Goal: Information Seeking & Learning: Learn about a topic

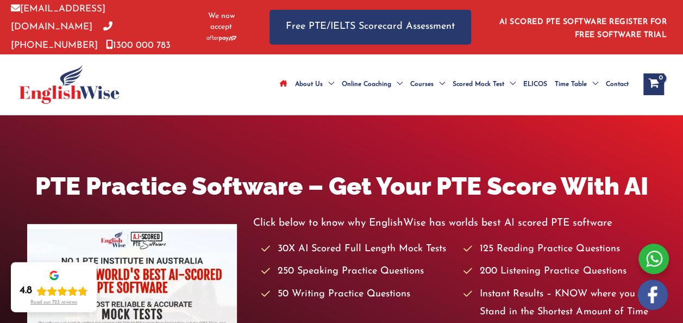
click at [461, 203] on h1 "PTE Practice Software – Get Your PTE Score With AI" at bounding box center [341, 186] width 628 height 34
click at [420, 103] on ul "About Us Menu Toggle Our Story Testimonials Online Coaching Menu Toggle Online …" at bounding box center [454, 84] width 356 height 38
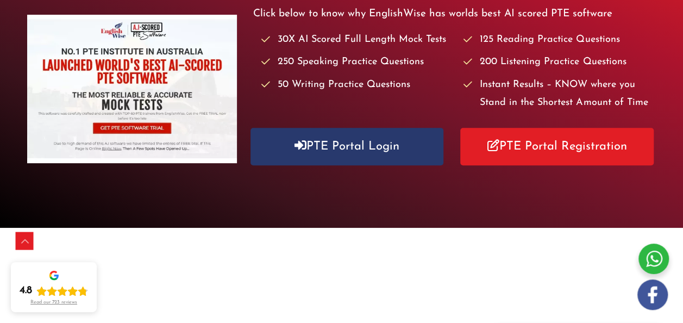
scroll to position [209, 0]
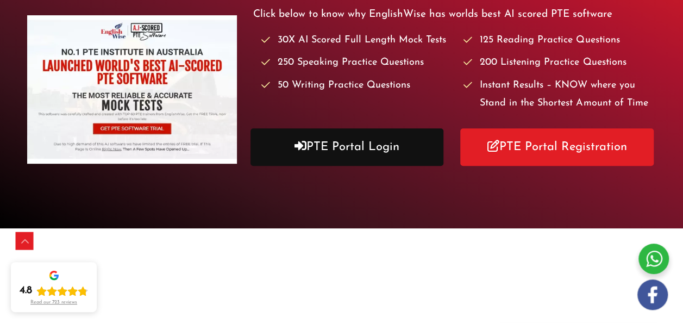
click at [403, 156] on link "PTE Portal Login" at bounding box center [346, 146] width 193 height 37
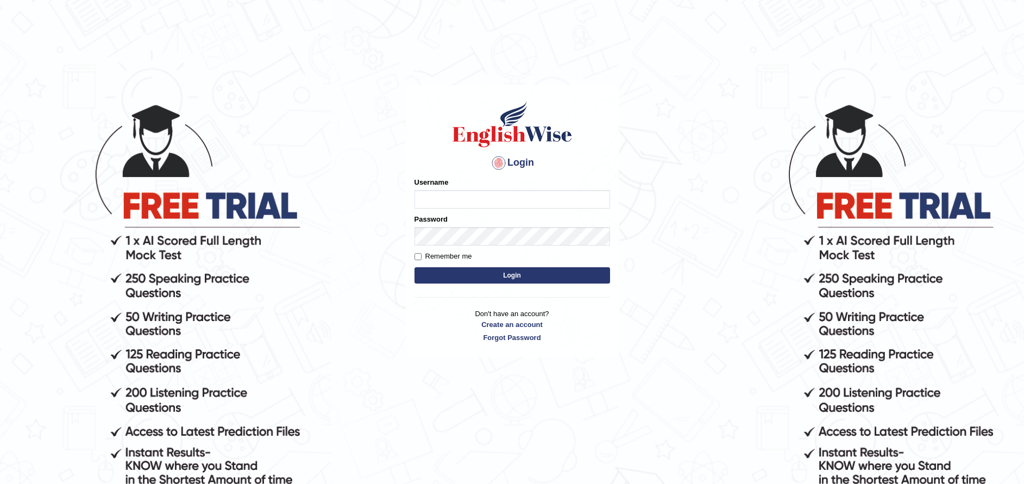
type input "pujan_parramatta"
click at [487, 273] on button "Login" at bounding box center [512, 275] width 196 height 16
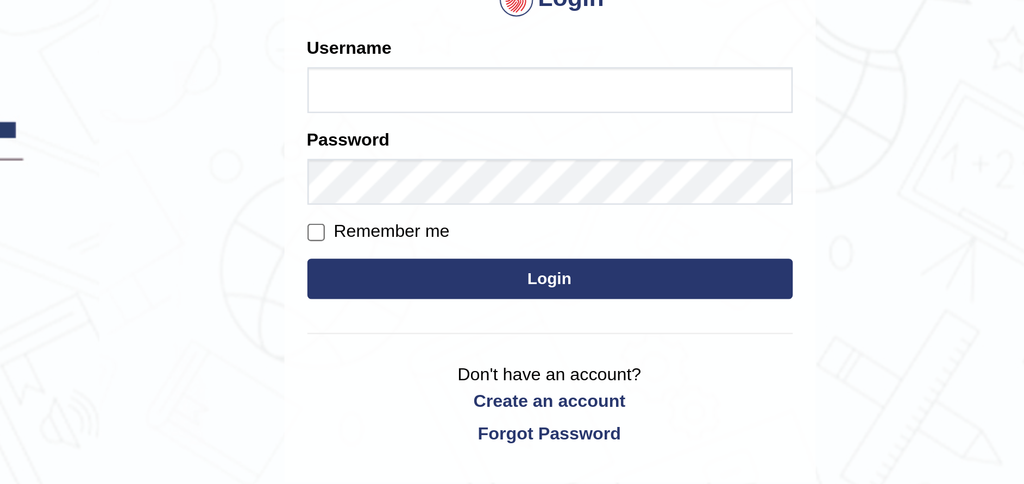
type input "pujan_parramatta"
click at [506, 275] on button "Login" at bounding box center [512, 275] width 196 height 16
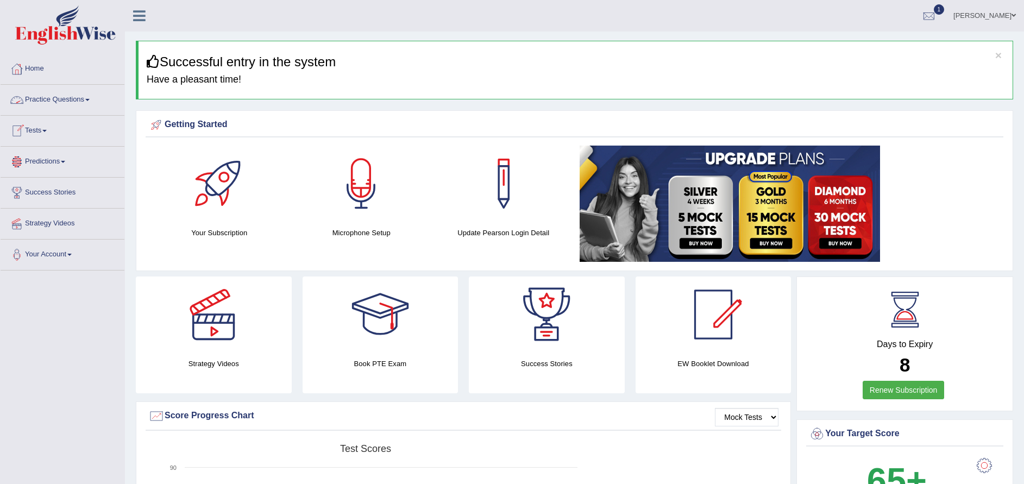
click at [70, 108] on link "Practice Questions" at bounding box center [63, 98] width 124 height 27
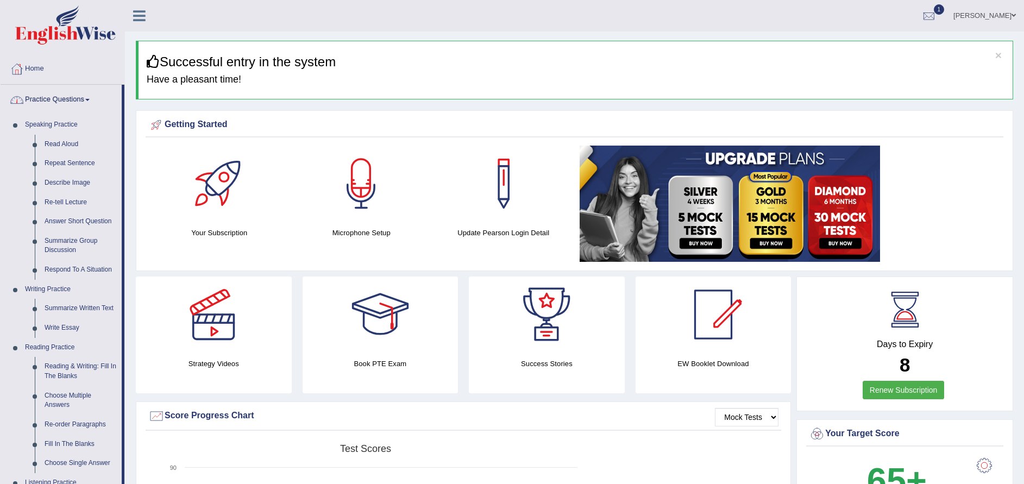
click at [37, 91] on link "Practice Questions" at bounding box center [61, 98] width 121 height 27
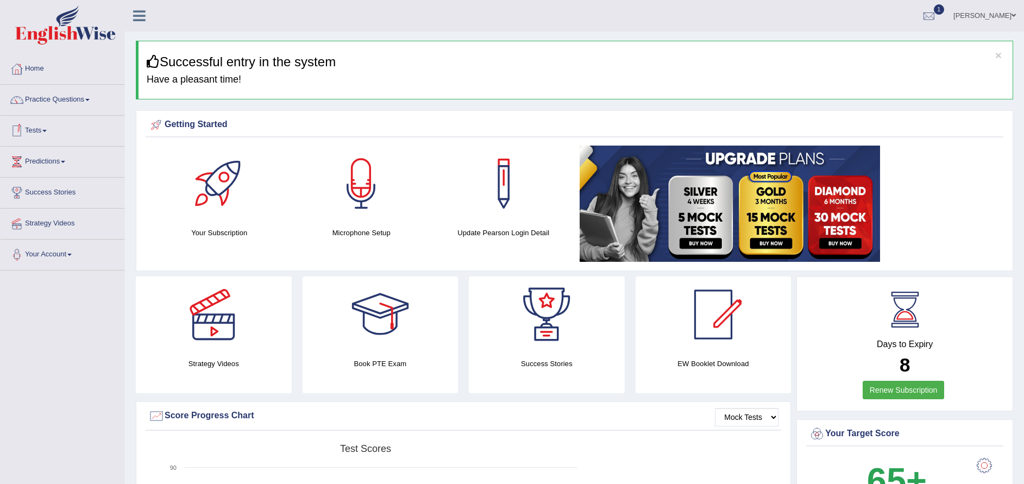
click at [36, 133] on link "Tests" at bounding box center [63, 129] width 124 height 27
click at [40, 175] on link "Take Mock Test" at bounding box center [71, 176] width 102 height 20
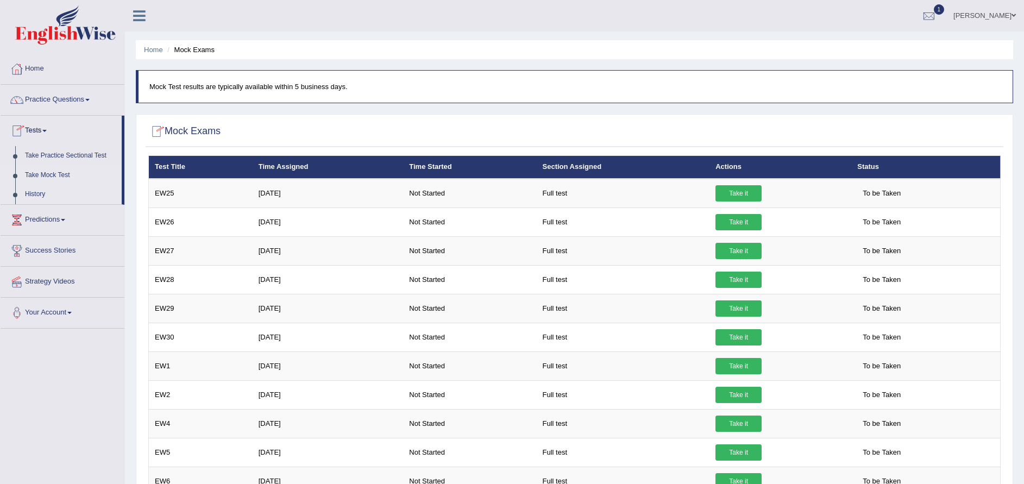
click at [37, 189] on link "History" at bounding box center [71, 195] width 102 height 20
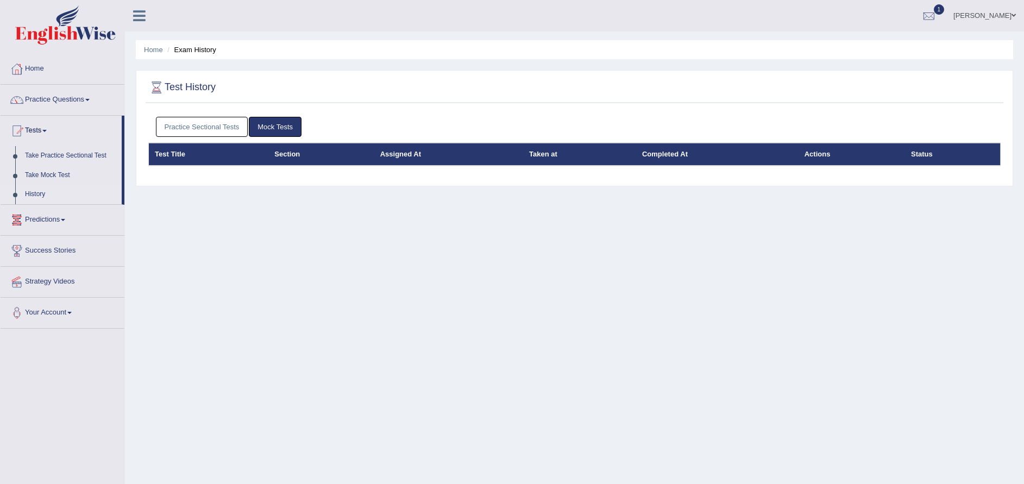
click at [194, 118] on link "Practice Sectional Tests" at bounding box center [202, 127] width 92 height 20
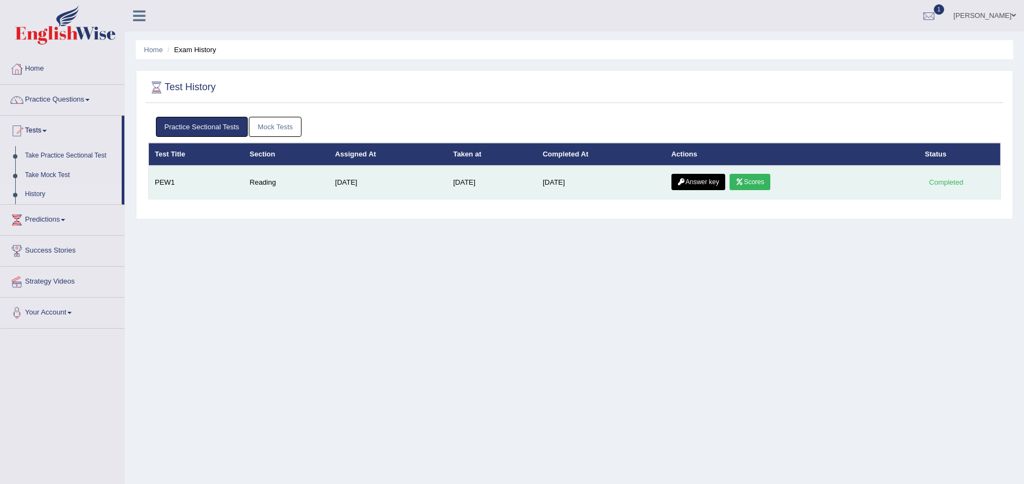
click at [743, 182] on icon at bounding box center [739, 182] width 8 height 7
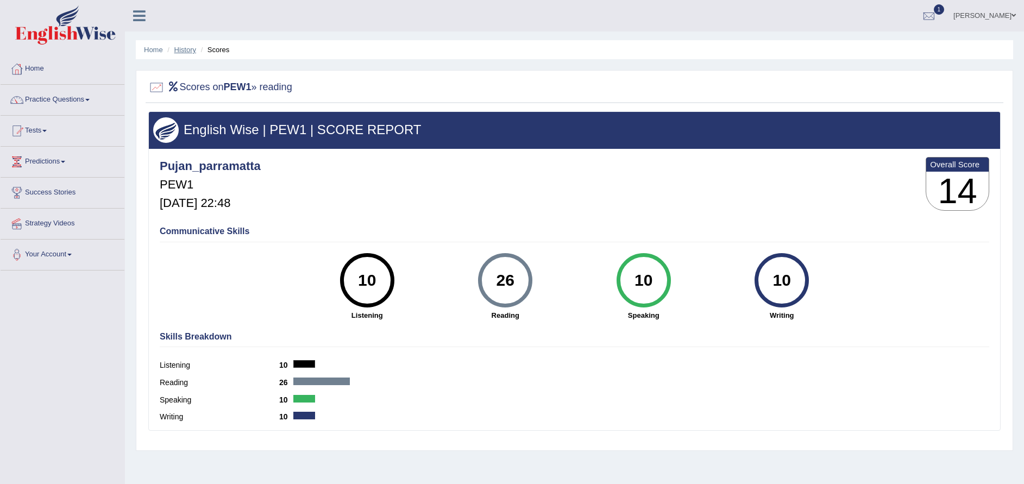
click at [187, 49] on link "History" at bounding box center [185, 50] width 22 height 8
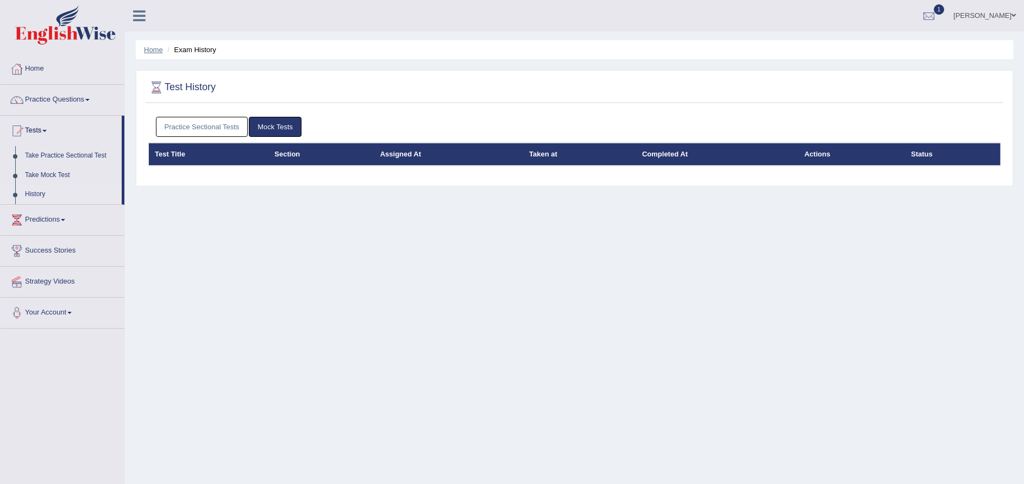
click at [154, 52] on link "Home" at bounding box center [153, 50] width 19 height 8
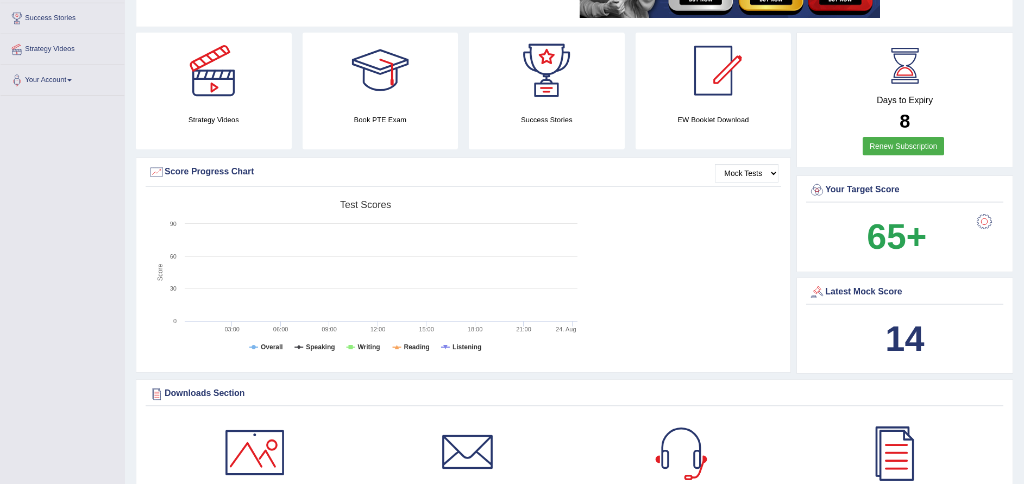
scroll to position [175, 0]
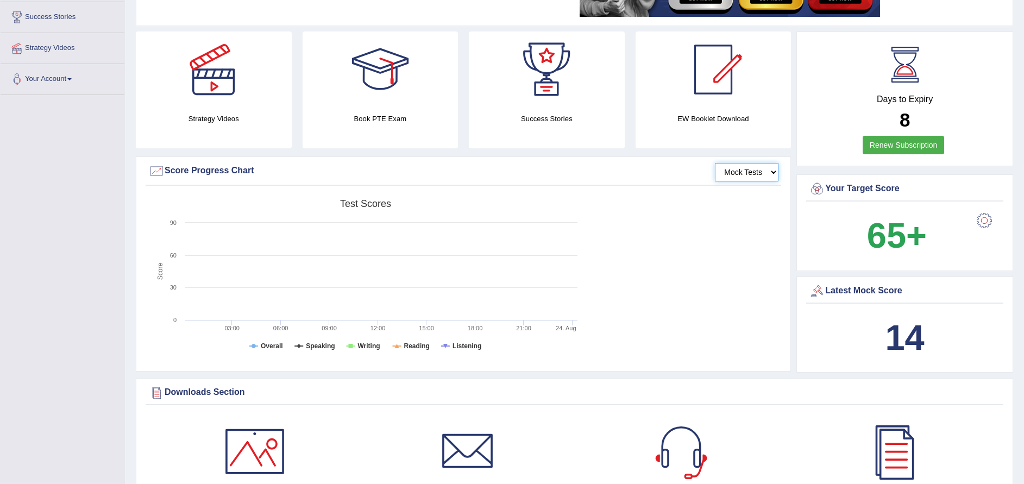
click at [752, 171] on select "Mock Tests" at bounding box center [747, 172] width 64 height 18
click at [715, 163] on select "Mock Tests" at bounding box center [747, 172] width 64 height 18
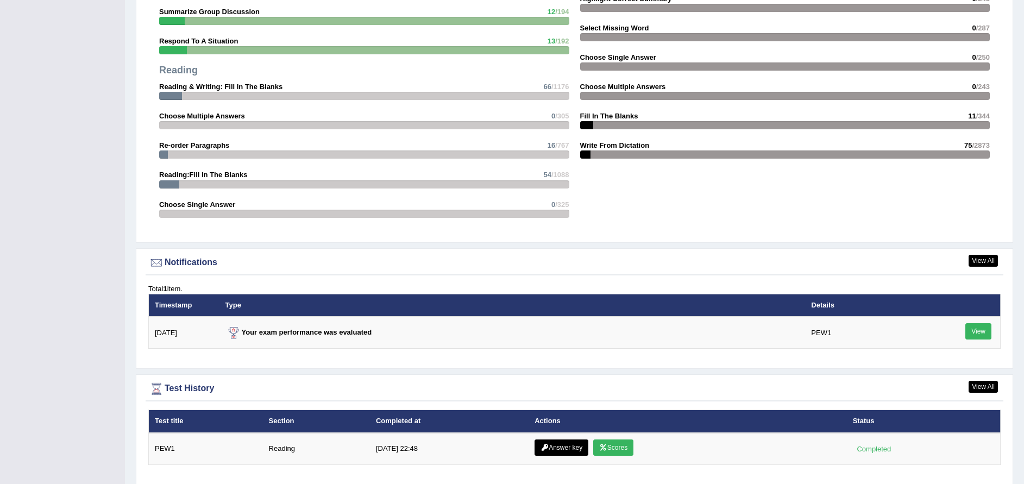
scroll to position [1113, 0]
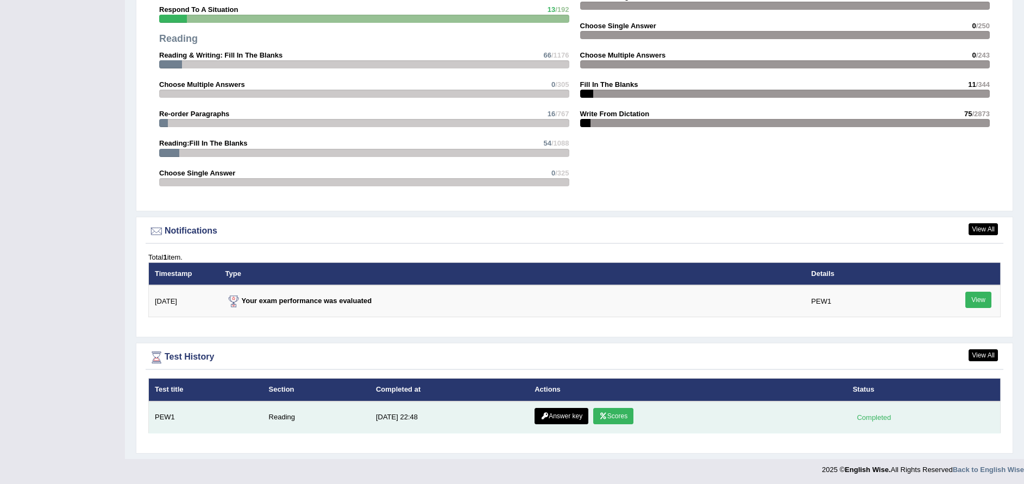
click at [573, 417] on link "Answer key" at bounding box center [561, 416] width 54 height 16
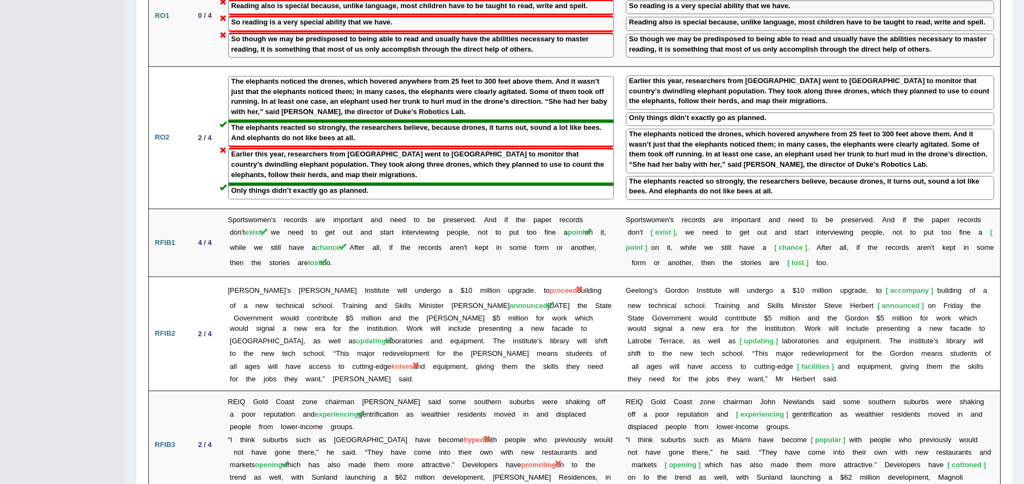
scroll to position [1448, 0]
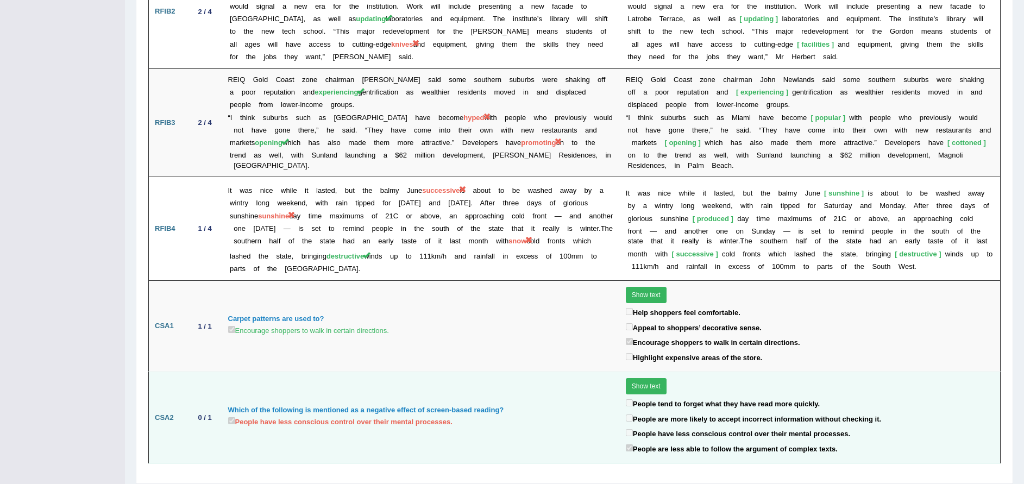
click at [634, 378] on button "Show text" at bounding box center [646, 386] width 41 height 16
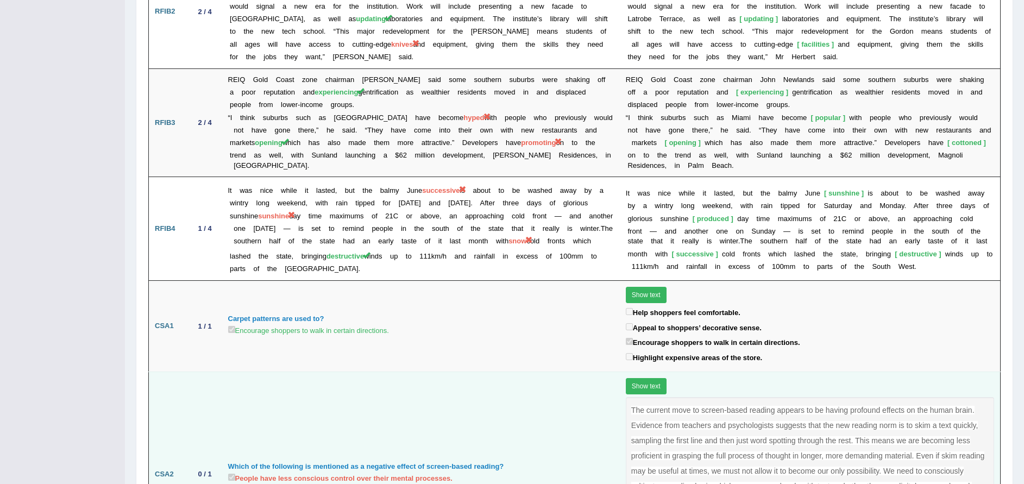
scroll to position [1561, 0]
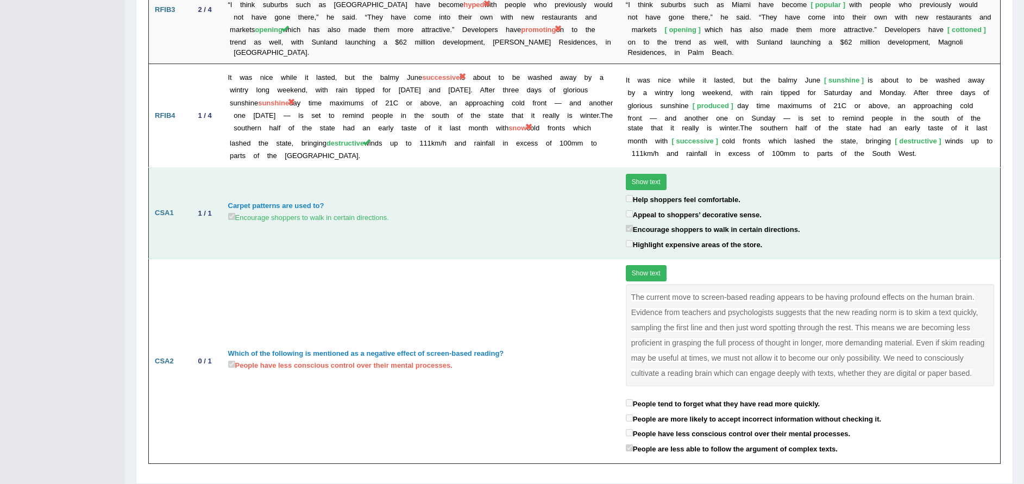
click at [634, 174] on button "Show text" at bounding box center [646, 182] width 41 height 16
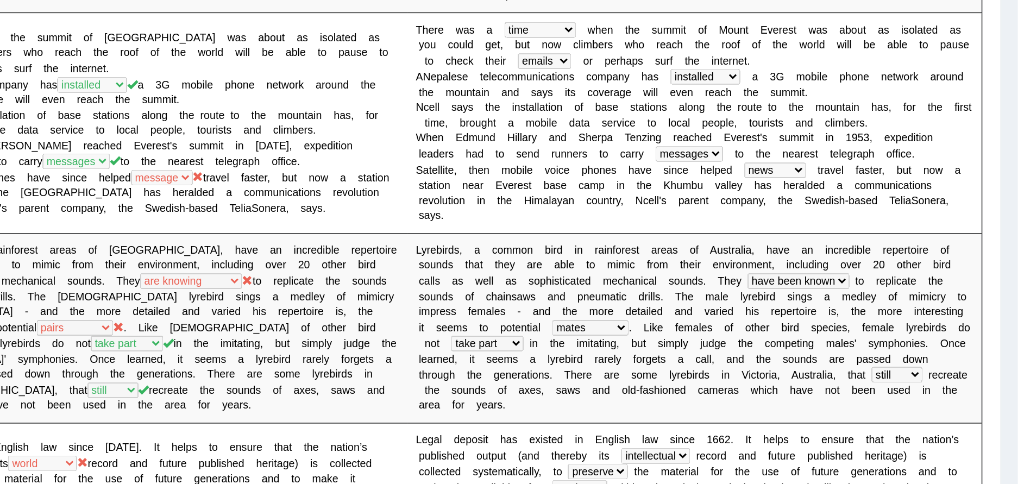
scroll to position [330, 0]
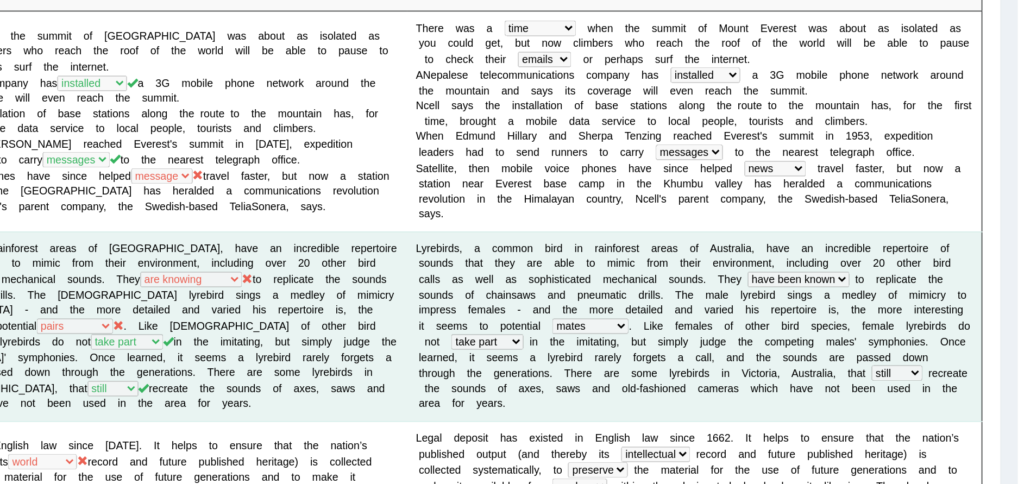
click at [867, 375] on b "b" at bounding box center [869, 379] width 4 height 8
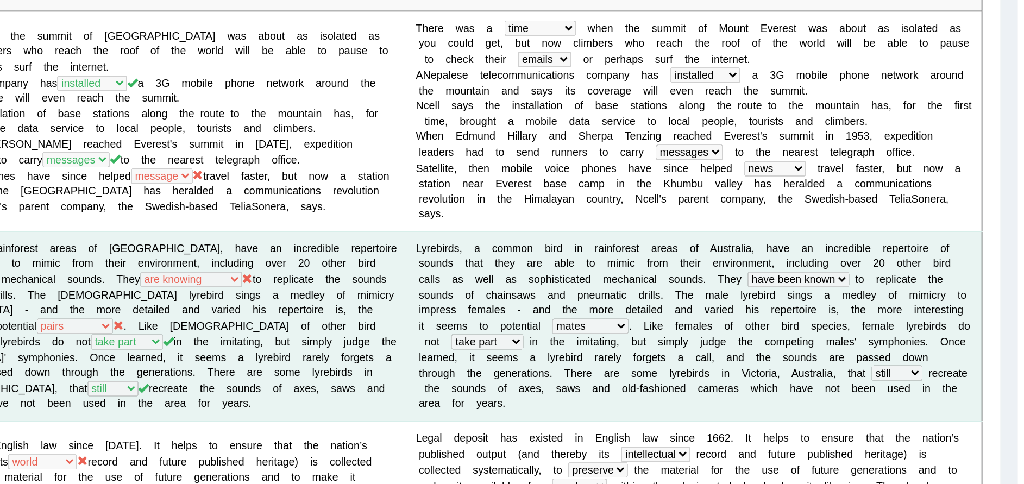
click at [913, 344] on b at bounding box center [915, 348] width 4 height 8
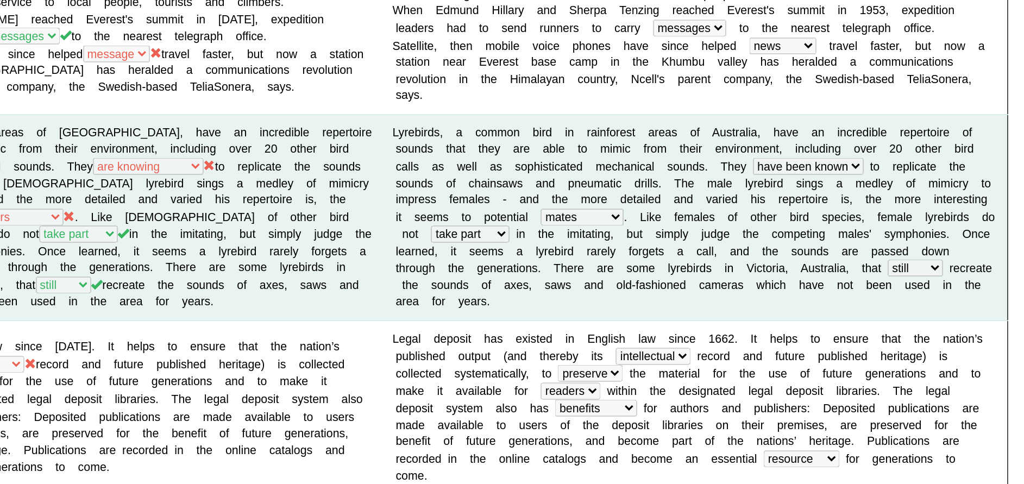
scroll to position [394, 0]
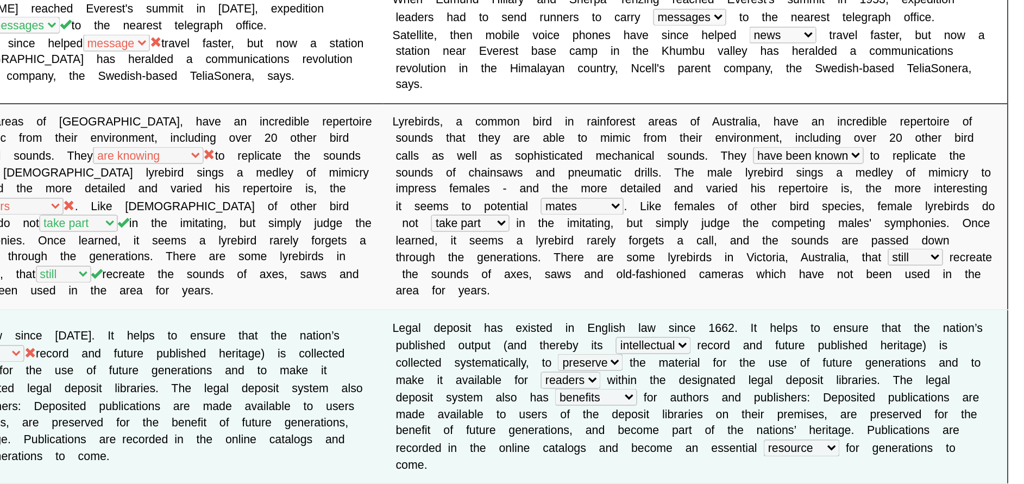
click at [592, 387] on td "Legal deposit has existed in English law since 1662. It helps to ensure that th…" at bounding box center [421, 431] width 398 height 106
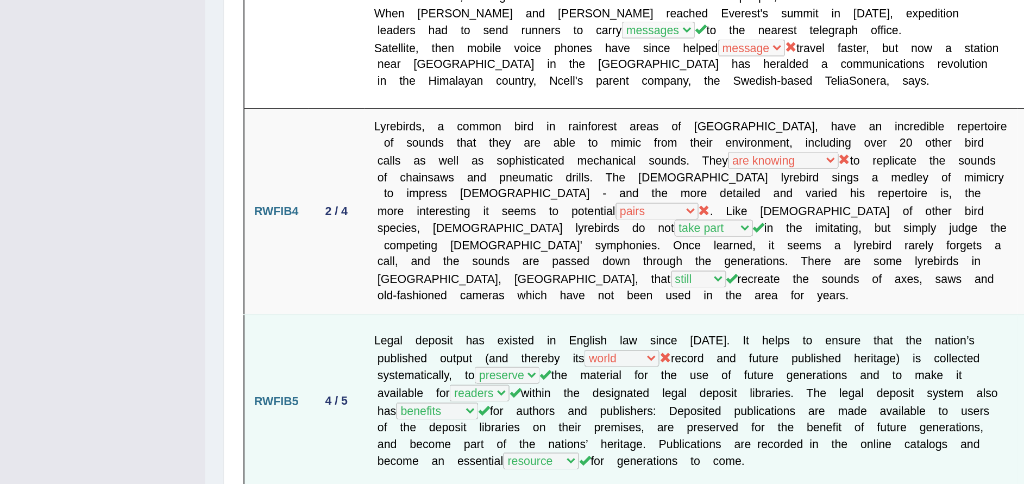
scroll to position [412, 0]
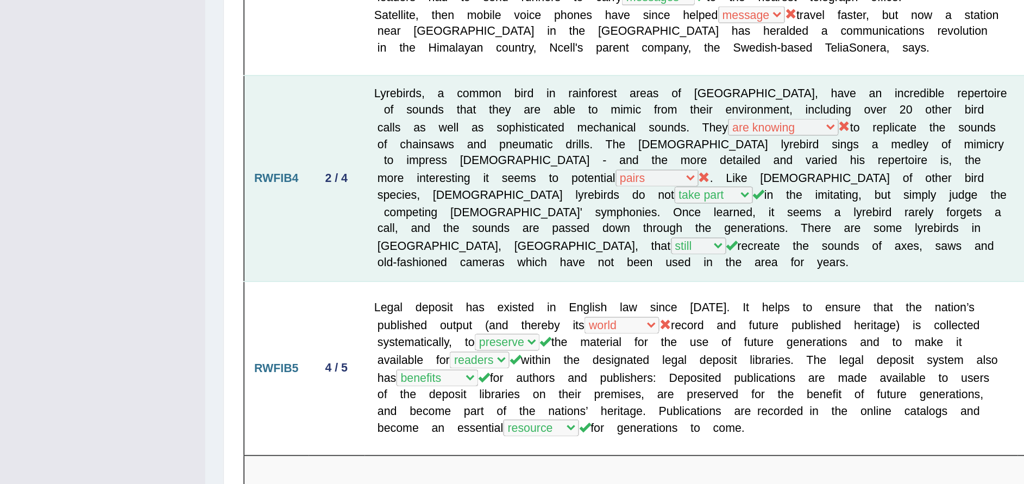
click at [571, 338] on td "Lyrebirds, a common bird in rainforest areas of Australia, have an incredible r…" at bounding box center [421, 297] width 398 height 125
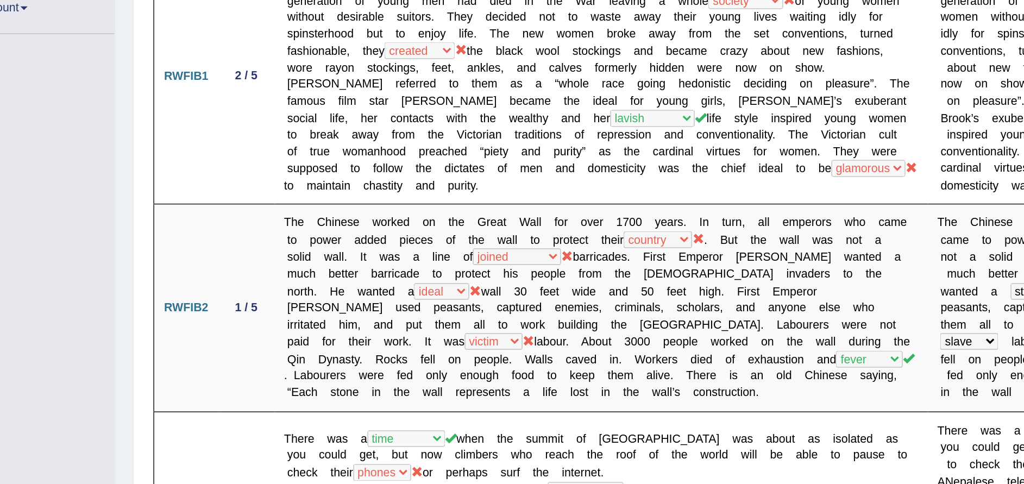
scroll to position [235, 0]
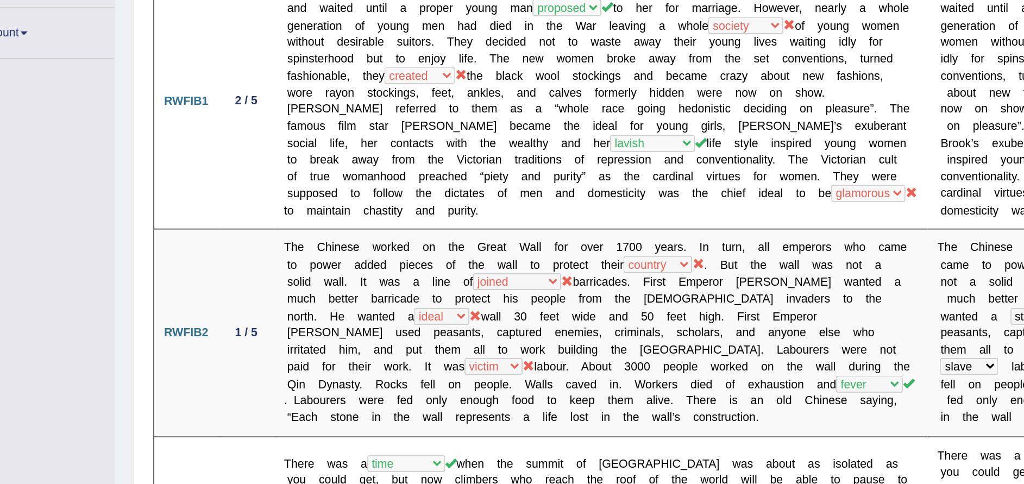
click at [386, 117] on td "Before the start of World War I, the Gibson girl was the rage; she did not date…" at bounding box center [421, 61] width 398 height 156
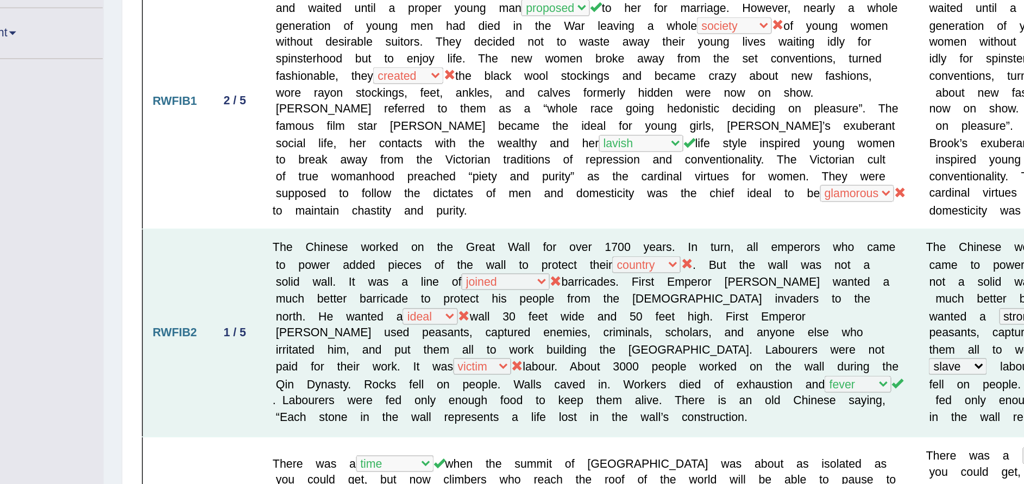
click at [433, 142] on td "The Chinese worked on the Great Wall for over 1700 years. In turn, all emperors…" at bounding box center [421, 203] width 398 height 126
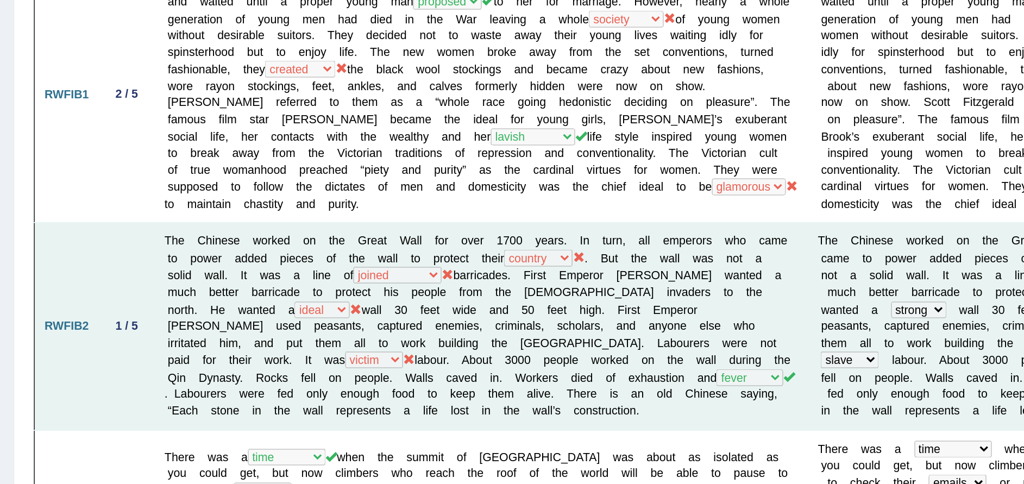
click at [459, 121] on td "Before the start of World War I, the Gibson girl was the rage; she did not date…" at bounding box center [421, 61] width 398 height 156
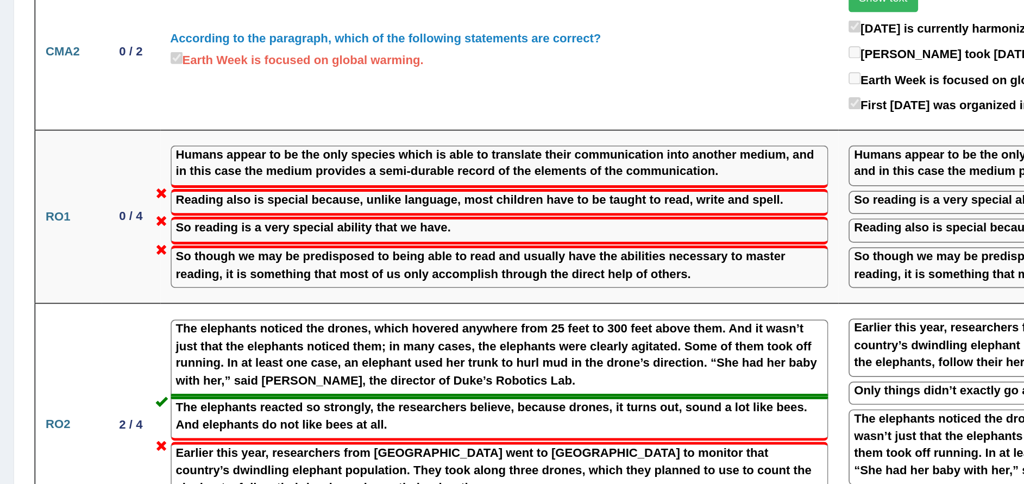
scroll to position [980, 0]
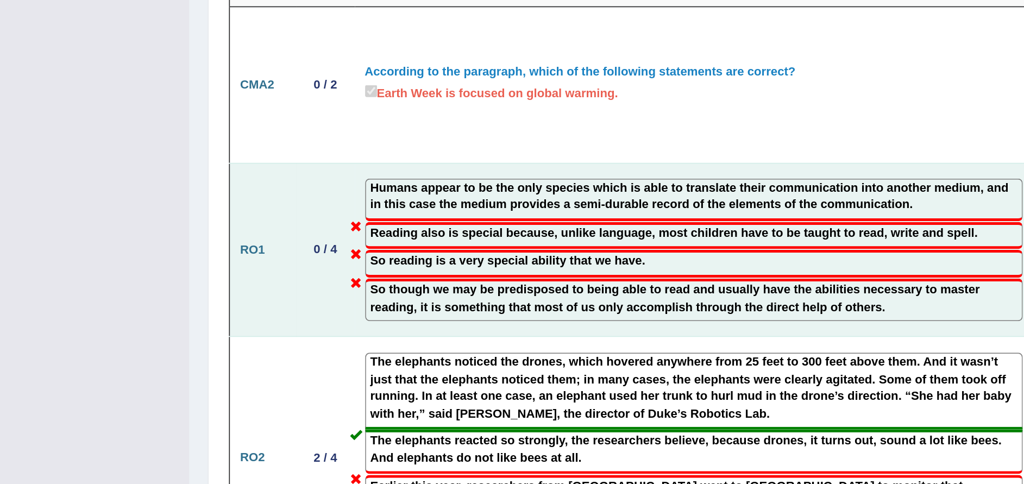
click at [319, 147] on label "Reading also is special because, unlike language, most children have to be taug…" at bounding box center [409, 152] width 356 height 10
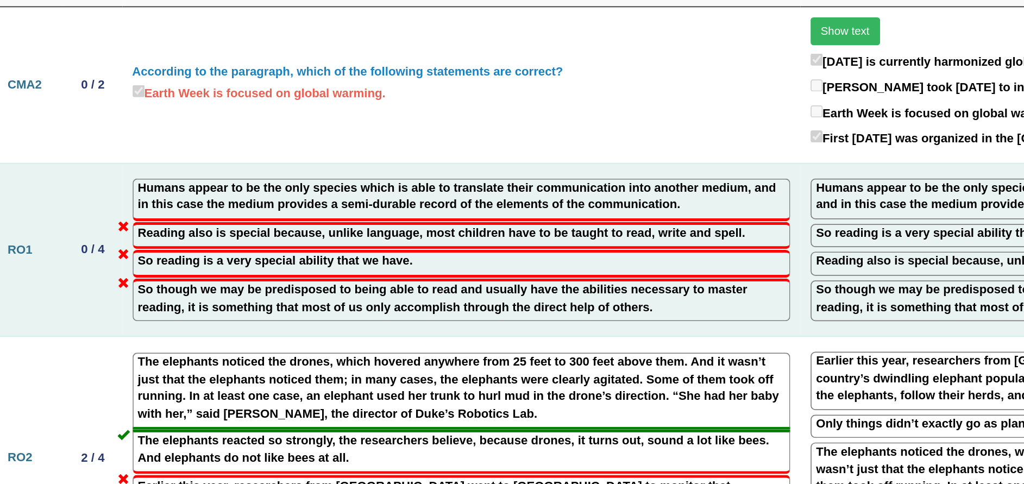
click at [712, 180] on label "So though we may be predisposed to being able to read and usually have the abil…" at bounding box center [810, 190] width 362 height 20
click at [714, 120] on label "Humans appear to be the only species which is able to translate their communica…" at bounding box center [810, 130] width 362 height 20
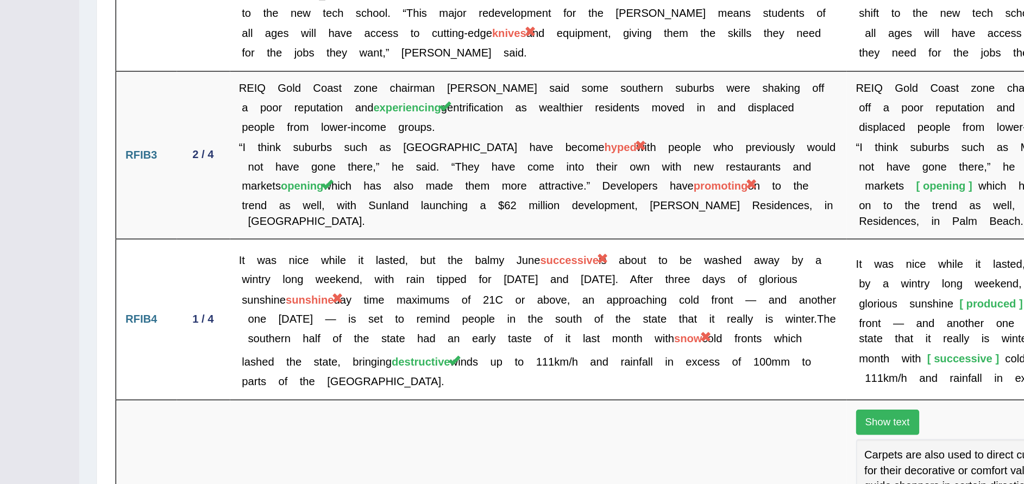
scroll to position [1470, 0]
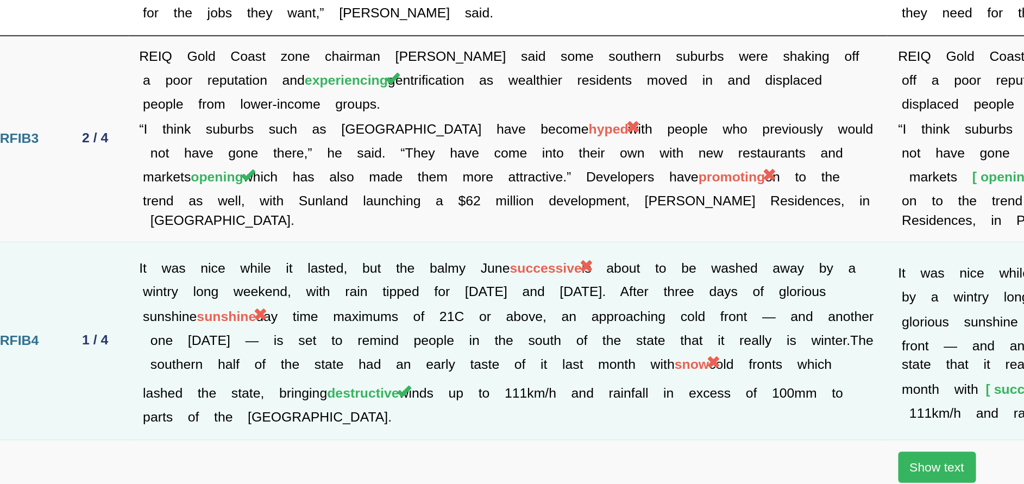
click at [253, 159] on td "It was nice while it lasted, but the balmy June successive is about to be washe…" at bounding box center [421, 207] width 398 height 104
drag, startPoint x: 253, startPoint y: 159, endPoint x: 233, endPoint y: 159, distance: 20.1
click at [233, 159] on td "It was nice while it lasted, but the balmy June successive is about to be washe…" at bounding box center [421, 207] width 398 height 104
click at [312, 221] on td "It was nice while it lasted, but the balmy June successive is about to be washe…" at bounding box center [421, 207] width 398 height 104
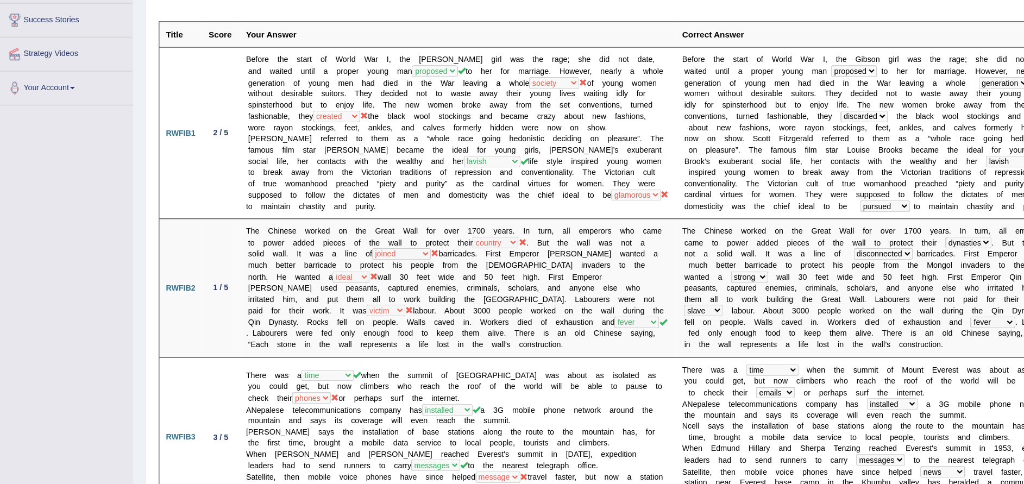
scroll to position [149, 0]
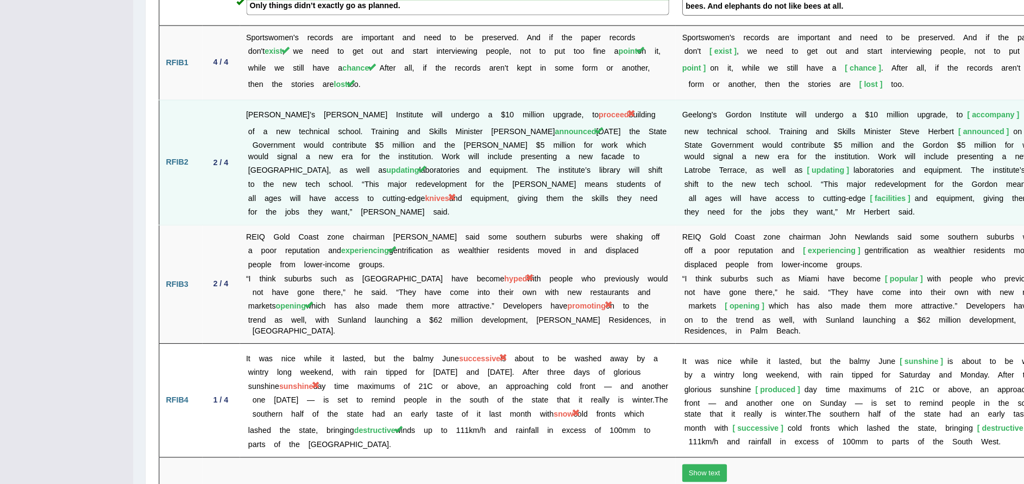
scroll to position [1311, 0]
drag, startPoint x: 244, startPoint y: 87, endPoint x: 343, endPoint y: 158, distance: 121.9
click at [343, 158] on td "Geelong’s Gordon Institute will undergo a $10 million upgrade, to proceed build…" at bounding box center [421, 149] width 398 height 114
drag, startPoint x: 200, startPoint y: 117, endPoint x: 348, endPoint y: 172, distance: 157.6
click at [348, 172] on tr "RFIB2 2 / 4 Geelong’s Gordon Institute will undergo a $10 million upgrade, to p…" at bounding box center [575, 149] width 852 height 114
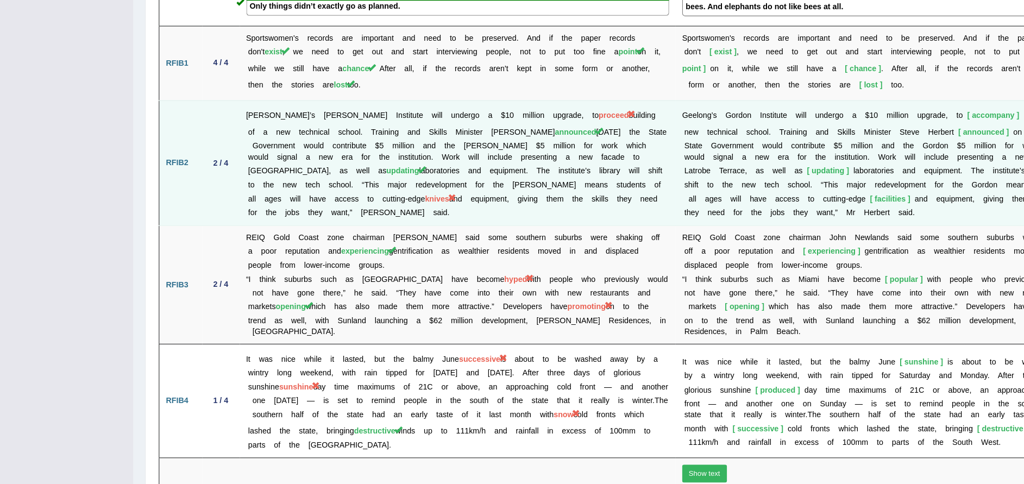
drag, startPoint x: 348, startPoint y: 172, endPoint x: 315, endPoint y: 166, distance: 34.2
click at [315, 166] on td "Geelong’s Gordon Institute will undergo a $10 million upgrade, to proceed build…" at bounding box center [421, 149] width 398 height 114
click at [279, 92] on td "Geelong’s Gordon Institute will undergo a $10 million upgrade, to proceed build…" at bounding box center [421, 149] width 398 height 114
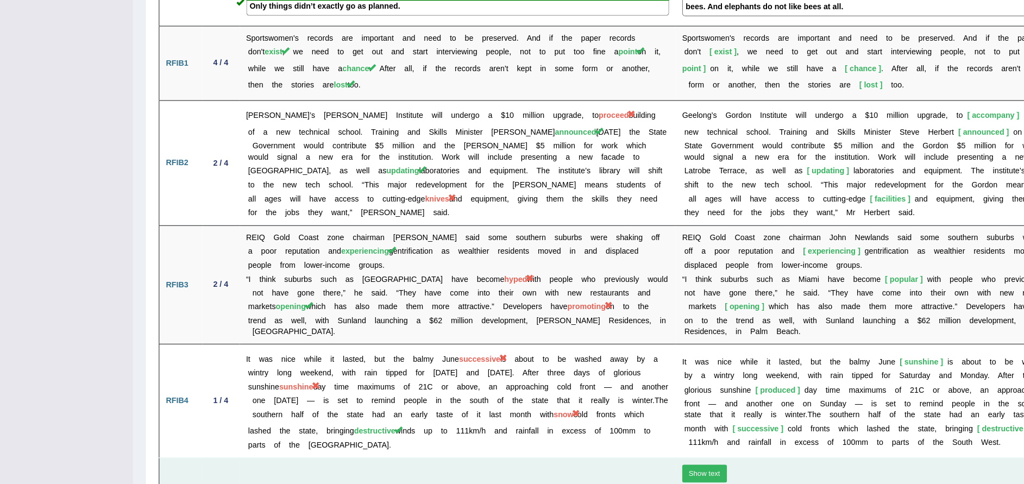
drag, startPoint x: 280, startPoint y: 59, endPoint x: 691, endPoint y: 436, distance: 558.6
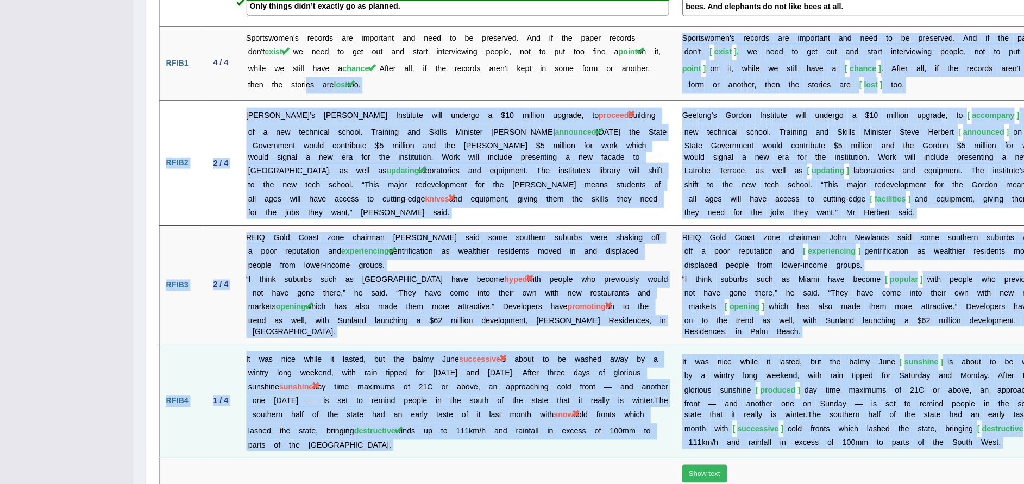
click at [183, 362] on td "RFIB4" at bounding box center [168, 366] width 39 height 104
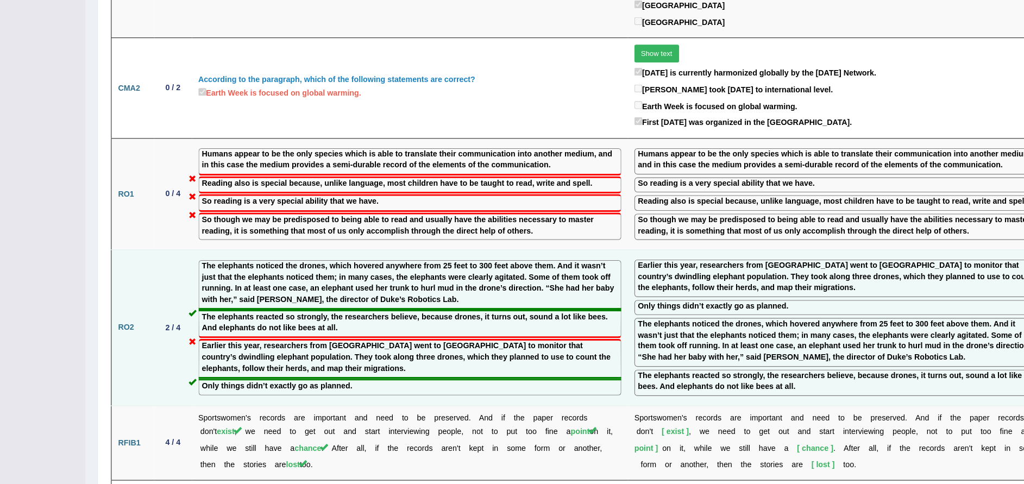
scroll to position [1091, 0]
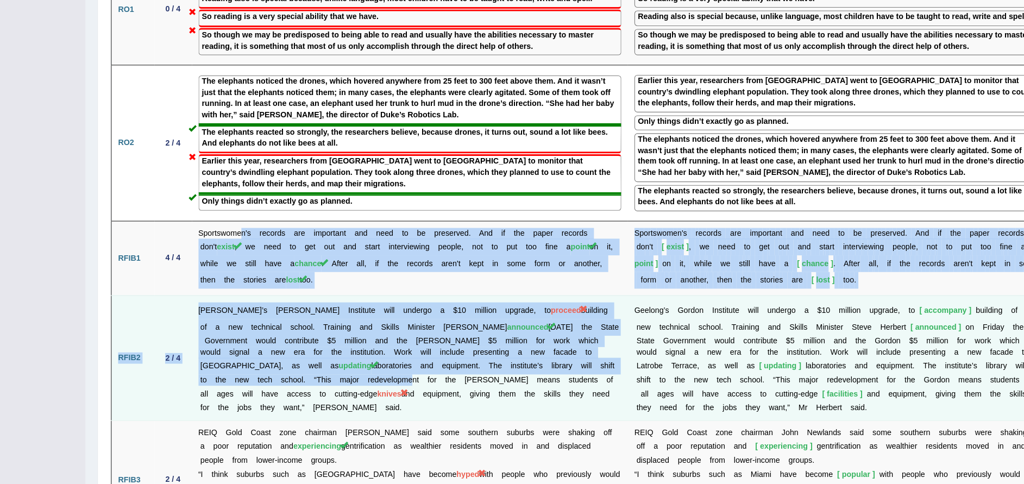
drag, startPoint x: 268, startPoint y: 222, endPoint x: 339, endPoint y: 356, distance: 151.9
click at [339, 356] on tbody "Title Score Your Answer Correct Answer RWFIB1 2 / 5 Before the start of World W…" at bounding box center [575, 49] width 852 height 1892
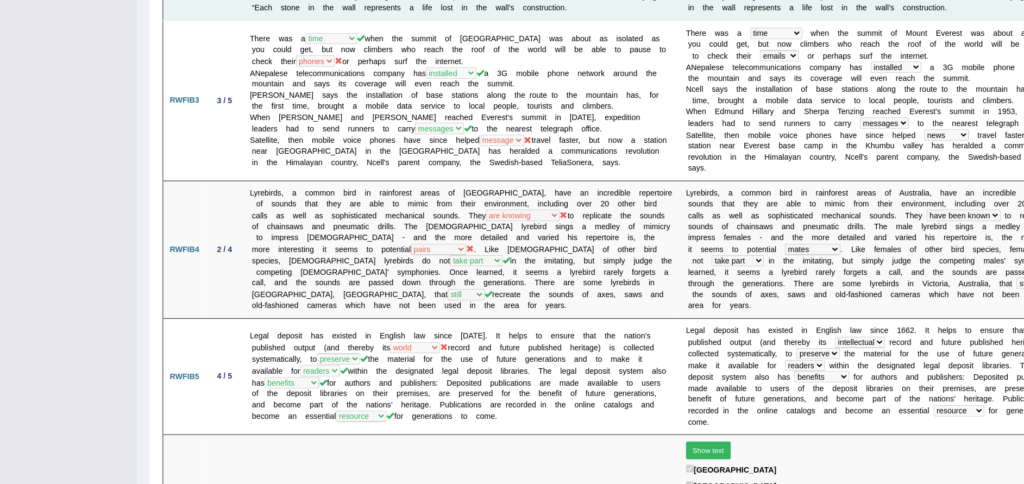
scroll to position [0, 0]
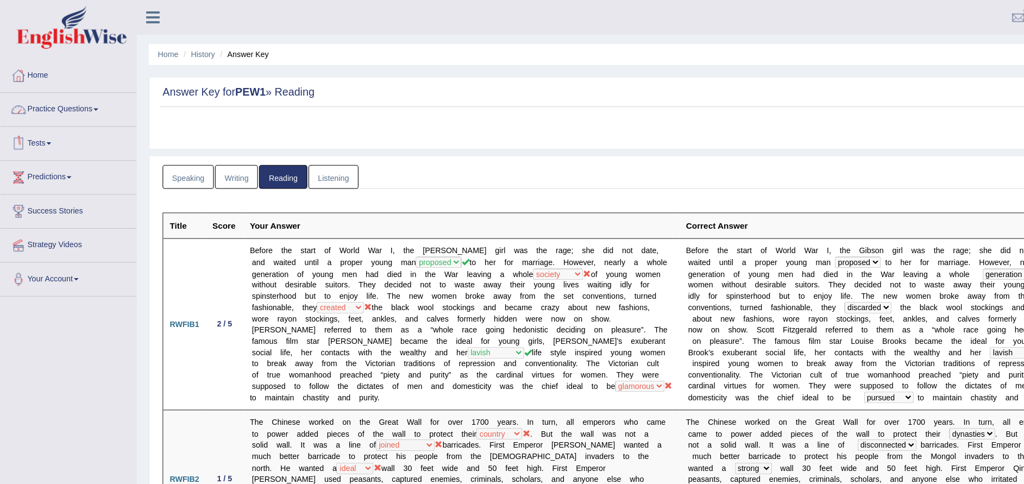
click at [90, 100] on span at bounding box center [87, 100] width 4 height 2
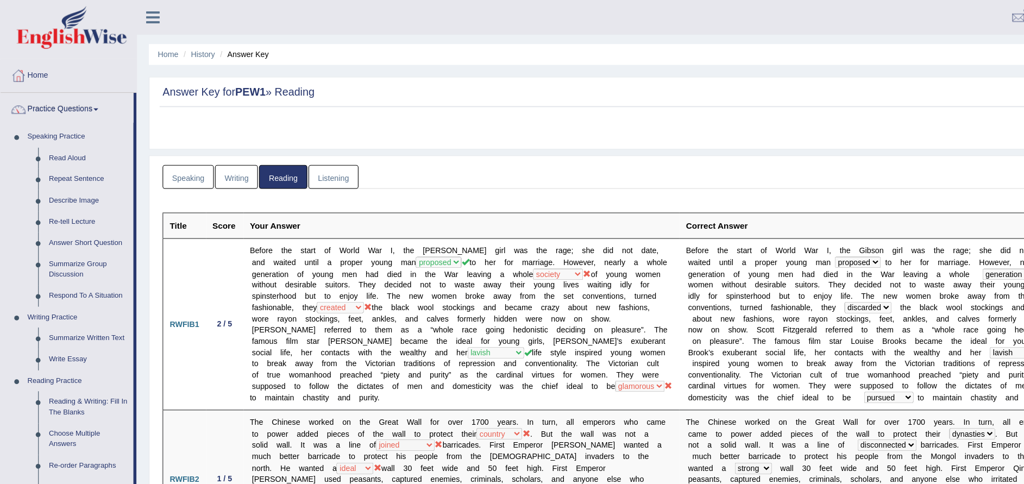
click at [80, 100] on link "Practice Questions" at bounding box center [61, 98] width 121 height 27
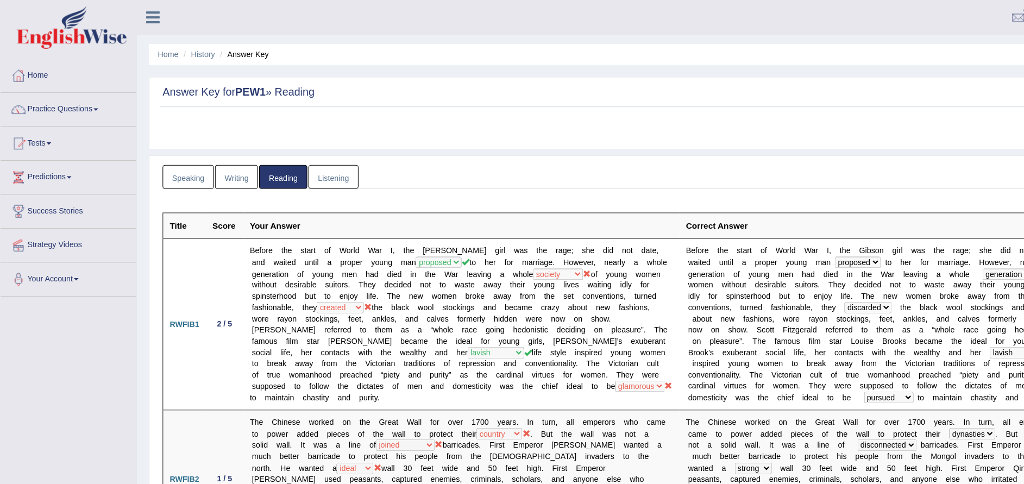
click at [47, 131] on span at bounding box center [44, 131] width 4 height 2
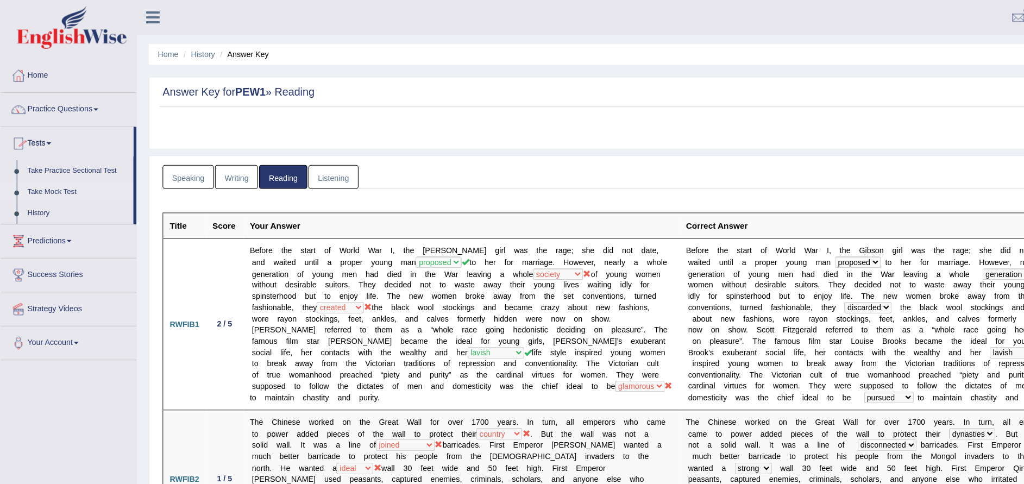
click at [69, 177] on link "Take Mock Test" at bounding box center [71, 176] width 102 height 20
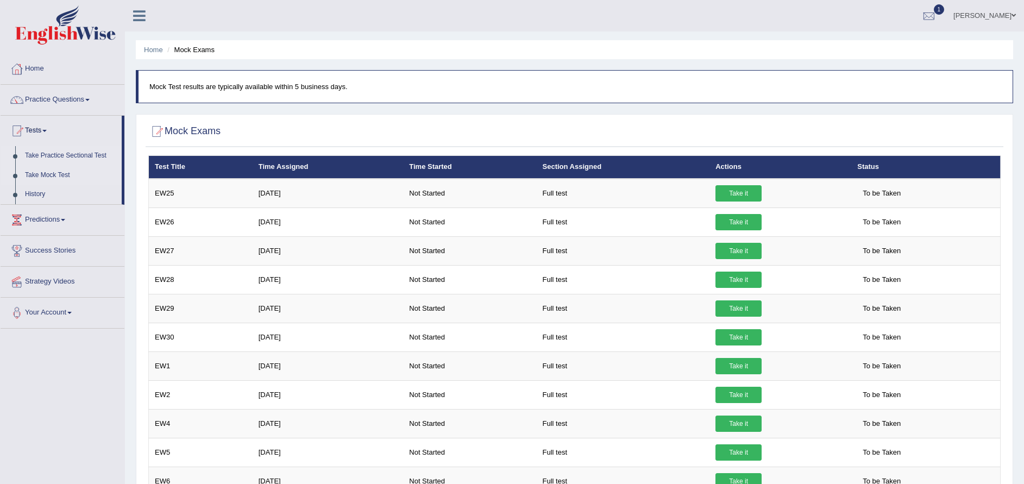
click at [93, 156] on link "Take Practice Sectional Test" at bounding box center [71, 156] width 102 height 20
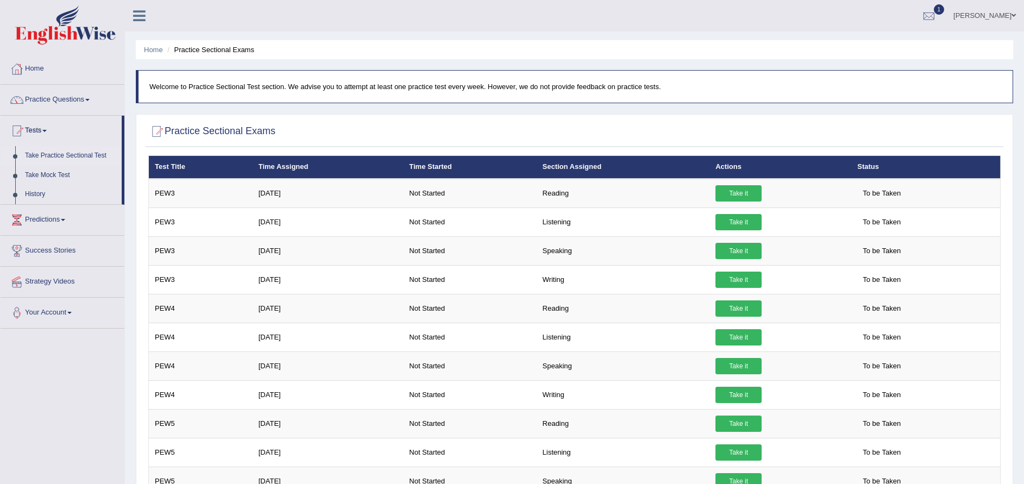
click at [65, 219] on span at bounding box center [63, 220] width 4 height 2
click at [47, 131] on span at bounding box center [44, 131] width 4 height 2
click at [96, 156] on link "Take Practice Sectional Test" at bounding box center [71, 156] width 102 height 20
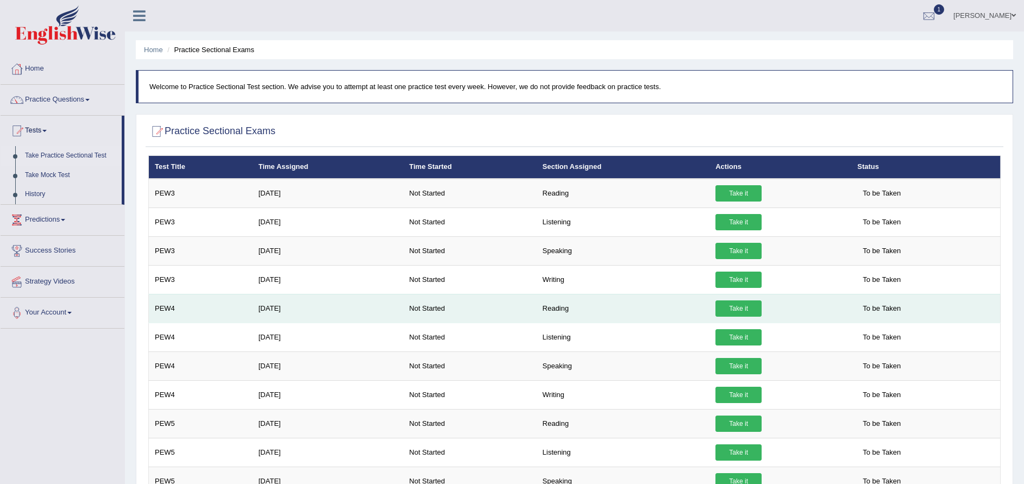
click at [737, 308] on link "Take it" at bounding box center [738, 308] width 46 height 16
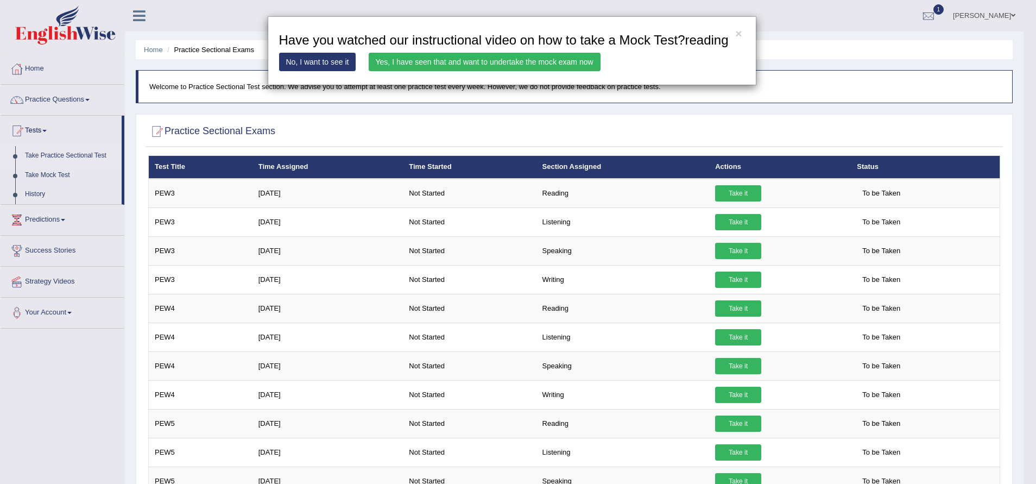
click at [474, 60] on link "Yes, I have seen that and want to undertake the mock exam now" at bounding box center [485, 62] width 232 height 18
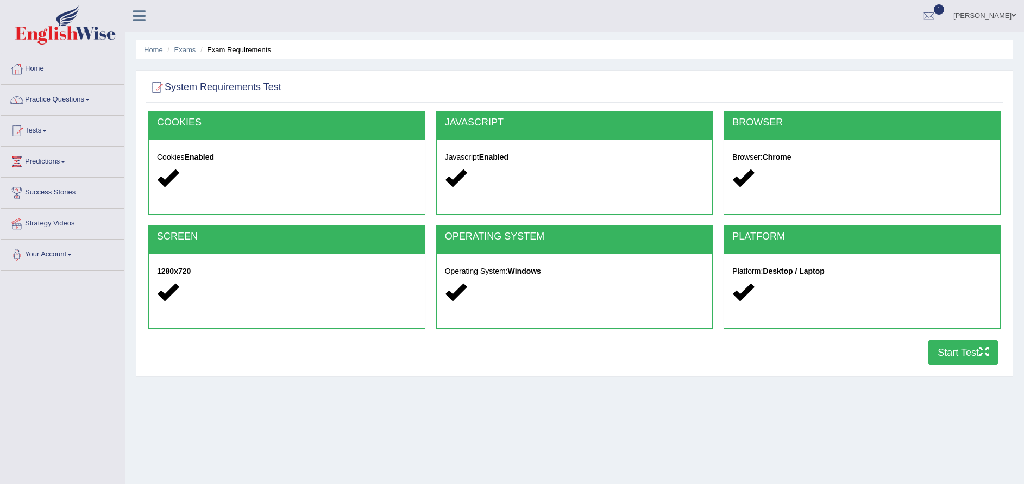
click at [958, 361] on button "Start Test" at bounding box center [963, 352] width 70 height 25
